Goal: Register for event/course

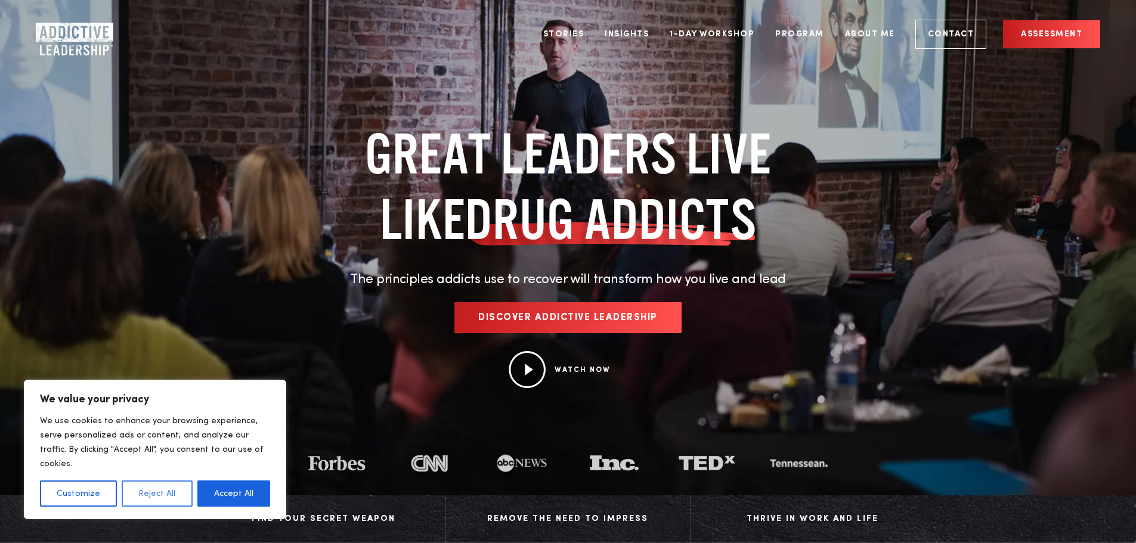
click at [154, 495] on button "Reject All" at bounding box center [157, 494] width 70 height 26
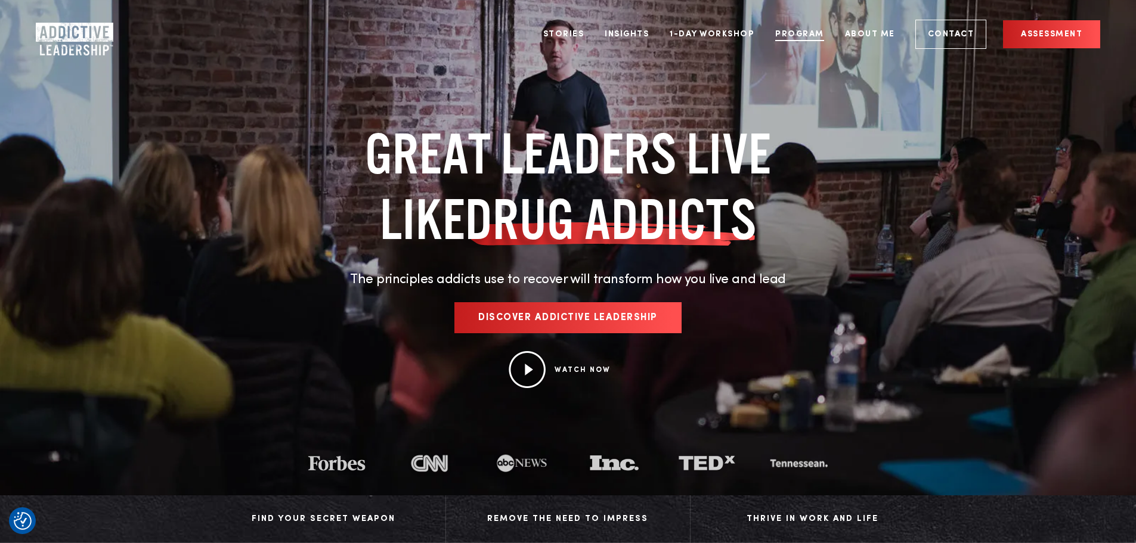
click at [801, 35] on link "Program" at bounding box center [799, 34] width 67 height 45
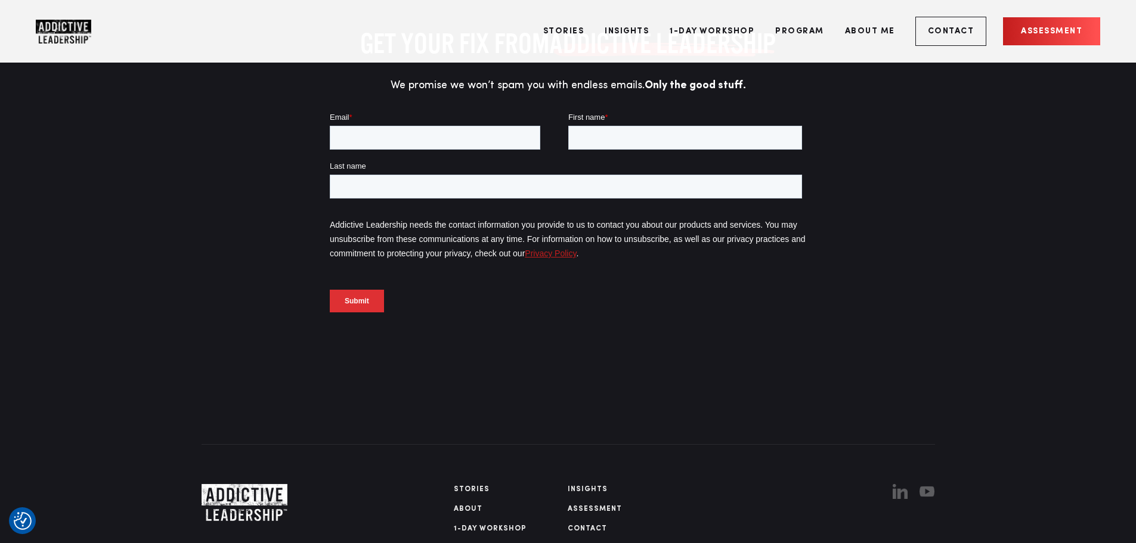
scroll to position [5532, 0]
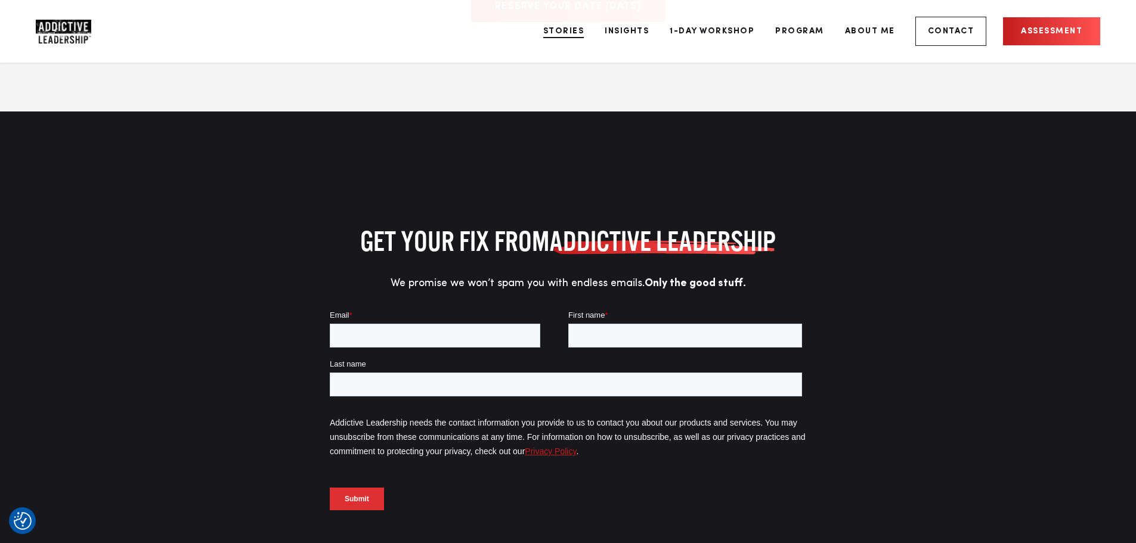
click at [565, 32] on link "Stories" at bounding box center [563, 31] width 59 height 45
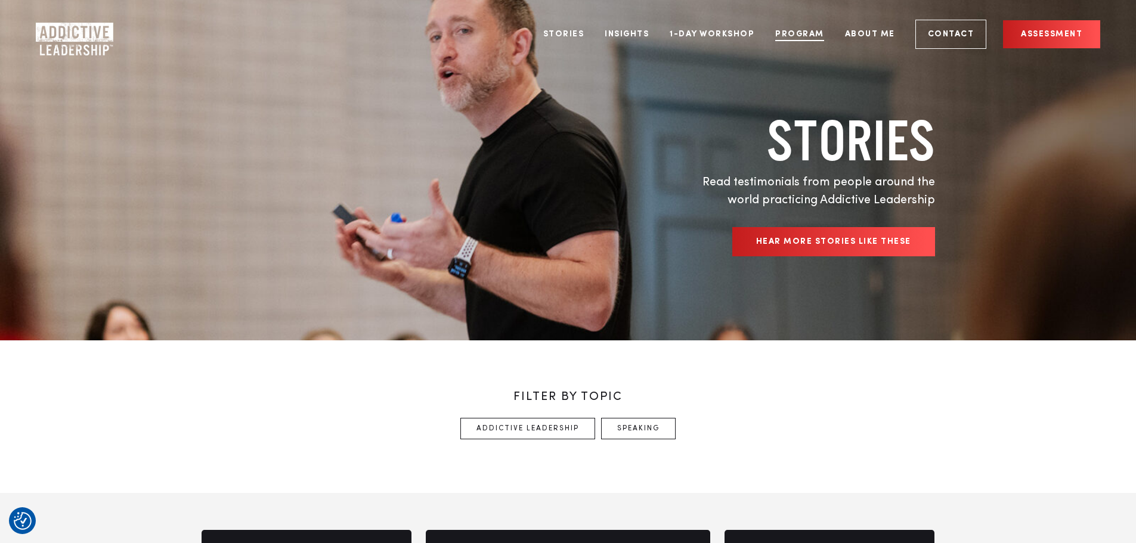
click at [796, 35] on link "Program" at bounding box center [799, 34] width 67 height 45
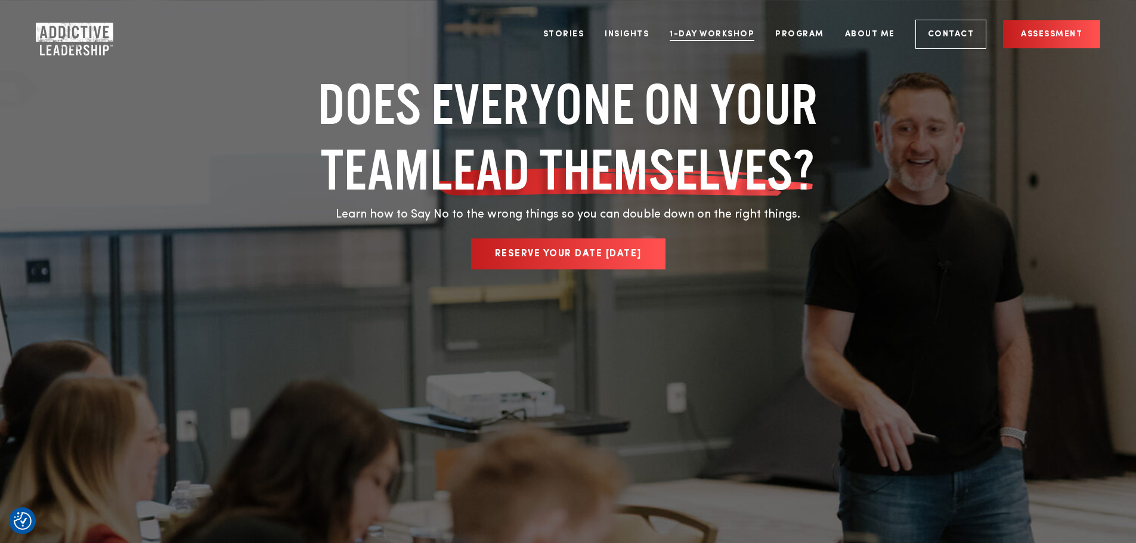
click at [732, 34] on link "1-Day Workshop" at bounding box center [712, 34] width 103 height 45
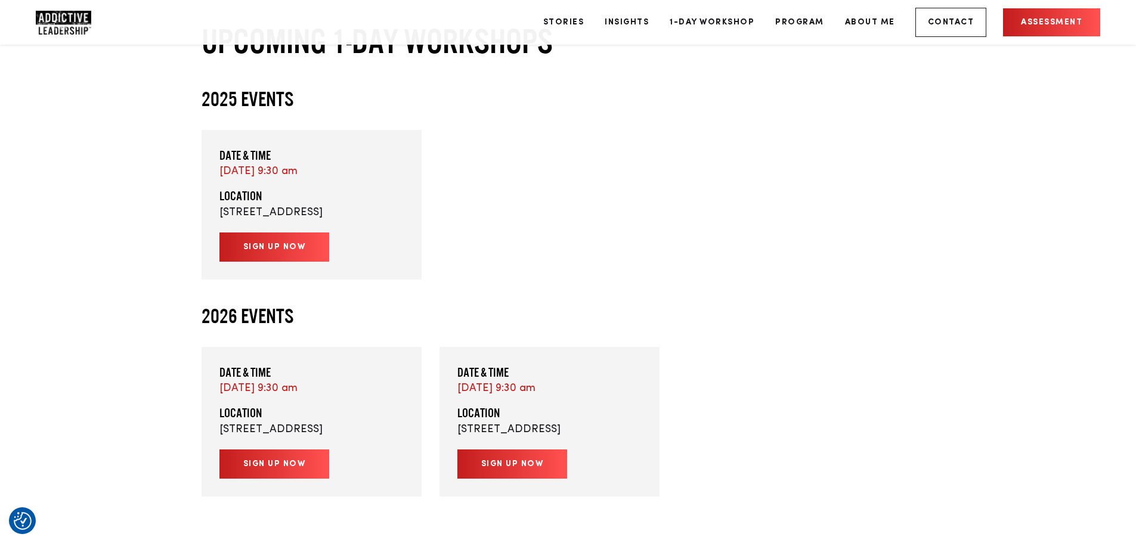
scroll to position [2802, 0]
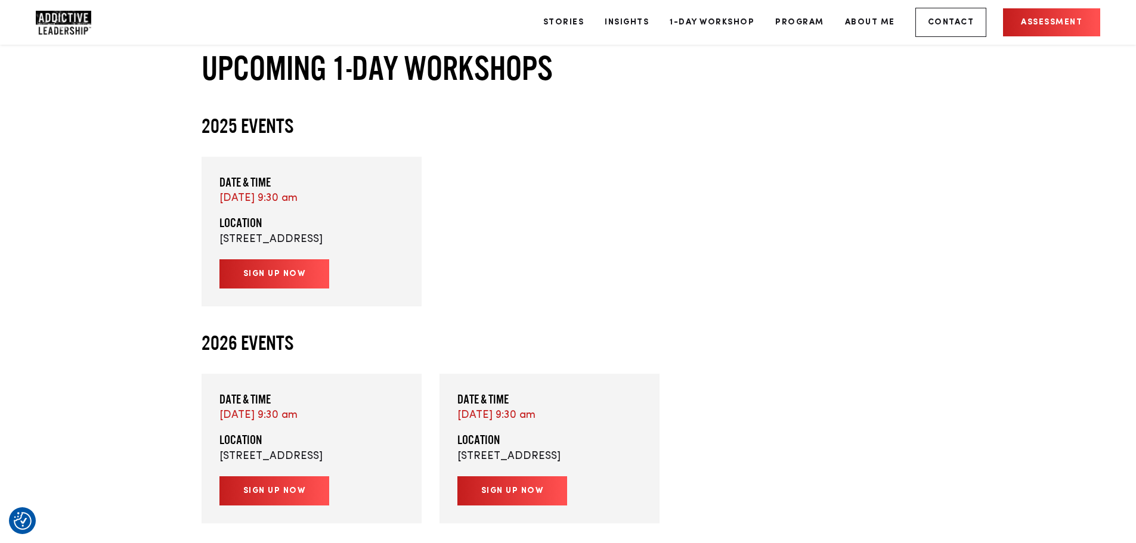
click at [299, 289] on link "Sign up now" at bounding box center [274, 273] width 110 height 29
